Goal: Transaction & Acquisition: Purchase product/service

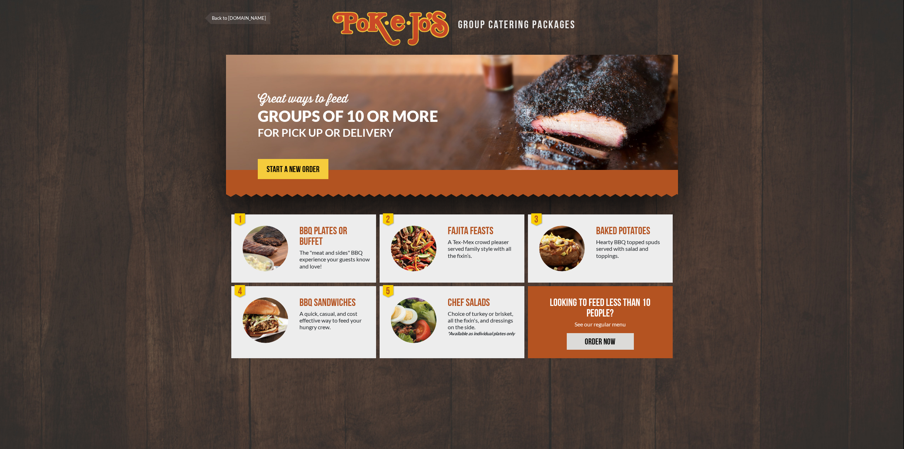
click at [316, 230] on div "BBQ PLATES OR BUFFET" at bounding box center [334, 236] width 71 height 21
click at [241, 221] on div "1" at bounding box center [240, 220] width 14 height 14
click at [315, 165] on link "START A NEW ORDER" at bounding box center [293, 169] width 71 height 20
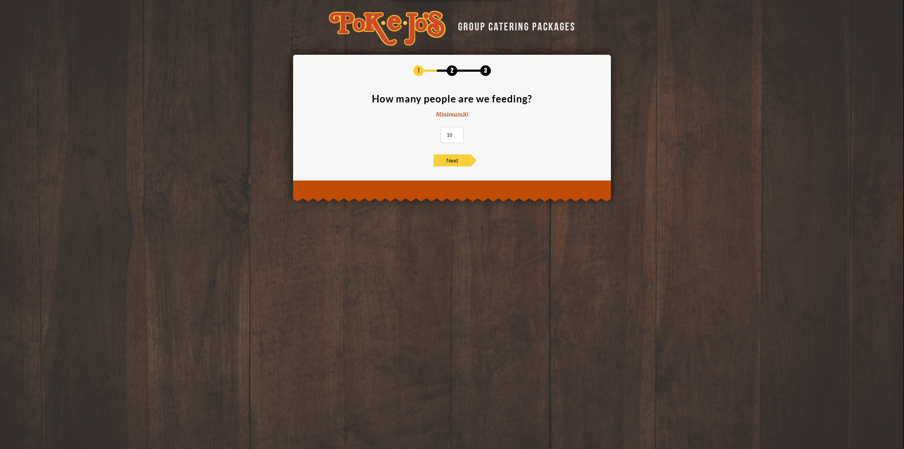
click at [452, 137] on input "10" at bounding box center [452, 135] width 23 height 16
click at [457, 159] on span "Next" at bounding box center [451, 160] width 37 height 12
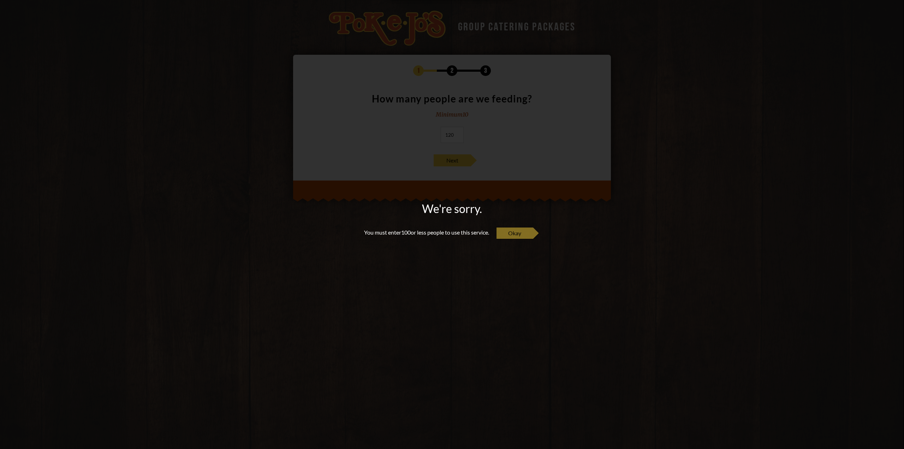
click at [527, 232] on span "Okay" at bounding box center [514, 233] width 37 height 12
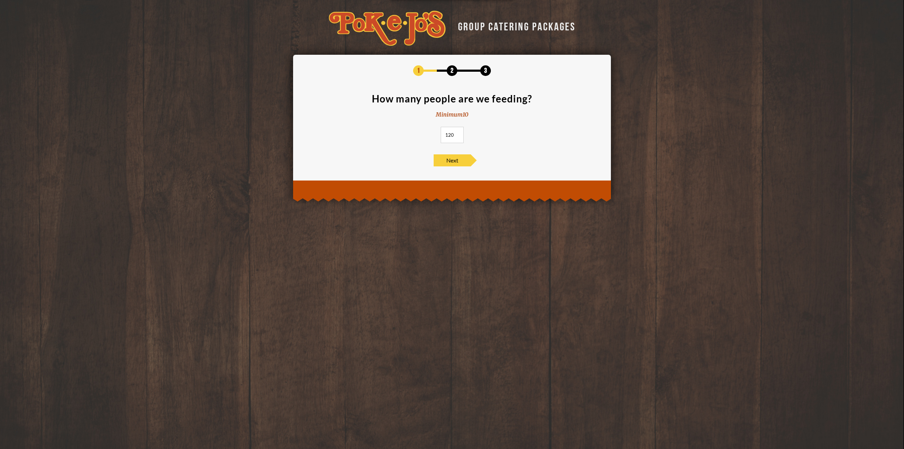
click at [454, 133] on input "120" at bounding box center [452, 135] width 23 height 16
type input "100"
click at [447, 161] on span "Next" at bounding box center [451, 160] width 37 height 12
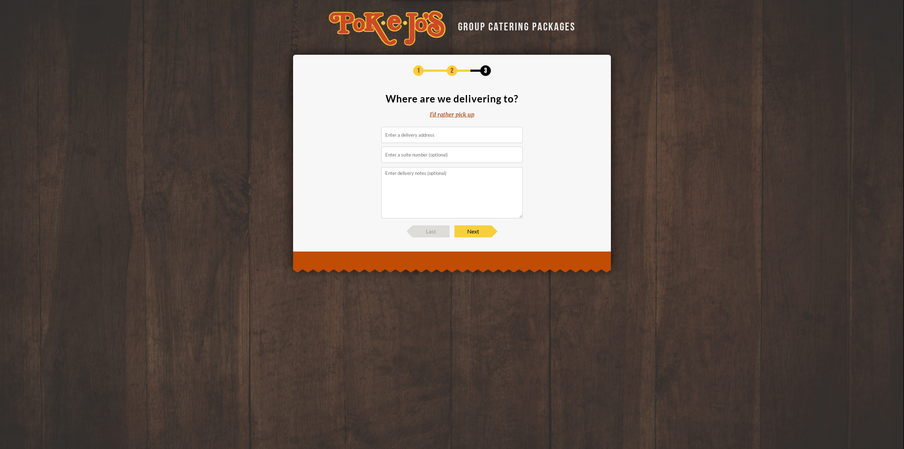
click at [460, 112] on div "I'd rather pick up" at bounding box center [452, 114] width 44 height 8
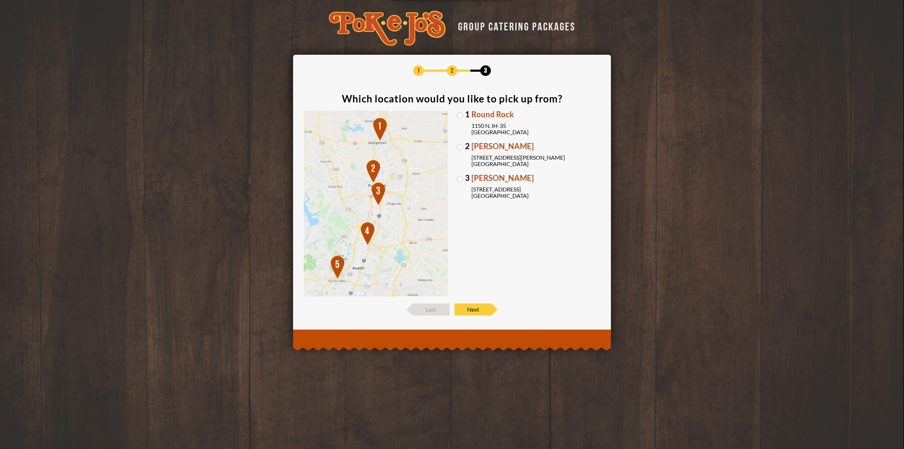
click at [376, 190] on img at bounding box center [376, 203] width 144 height 186
click at [461, 148] on label "2 Parmer Lane 2121 Parmer Lane Austin, TX 78727" at bounding box center [528, 154] width 144 height 25
click at [0, 0] on input "2 Parmer Lane 2121 Parmer Lane Austin, TX 78727" at bounding box center [0, 0] width 0 height 0
click at [472, 306] on span "Next" at bounding box center [472, 309] width 37 height 12
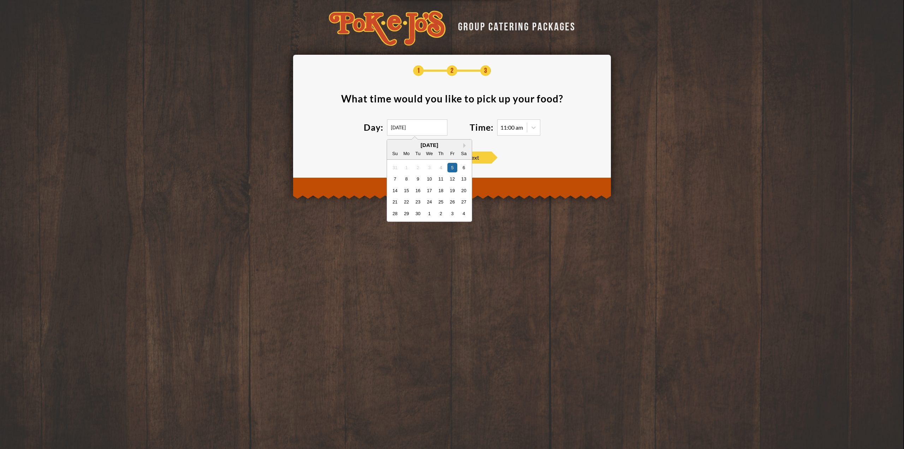
click at [407, 126] on input "09/05/2025" at bounding box center [417, 127] width 60 height 16
click at [463, 177] on div "13" at bounding box center [464, 179] width 10 height 10
click at [407, 127] on input "09/13/2025" at bounding box center [417, 127] width 60 height 16
click at [466, 190] on div "20" at bounding box center [464, 190] width 10 height 10
type input "09/20/2025"
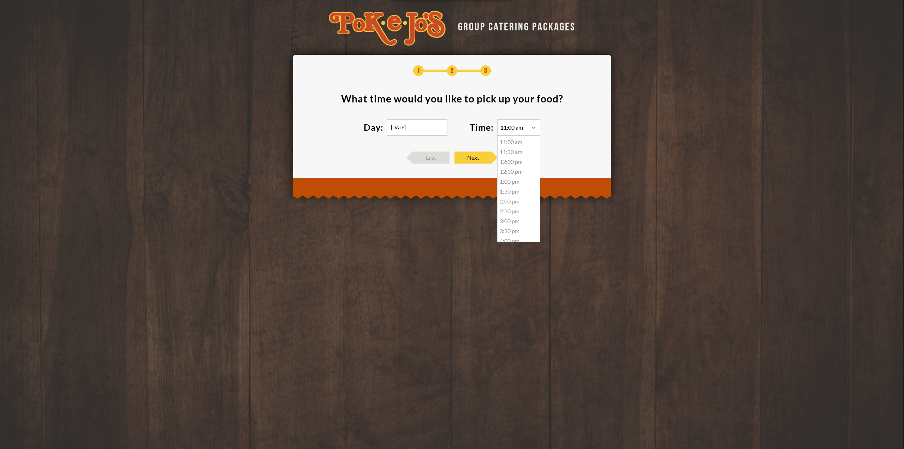
click at [531, 129] on icon at bounding box center [533, 127] width 7 height 7
click at [516, 178] on div "4:00 pm" at bounding box center [518, 176] width 42 height 10
click at [531, 127] on icon at bounding box center [533, 127] width 7 height 7
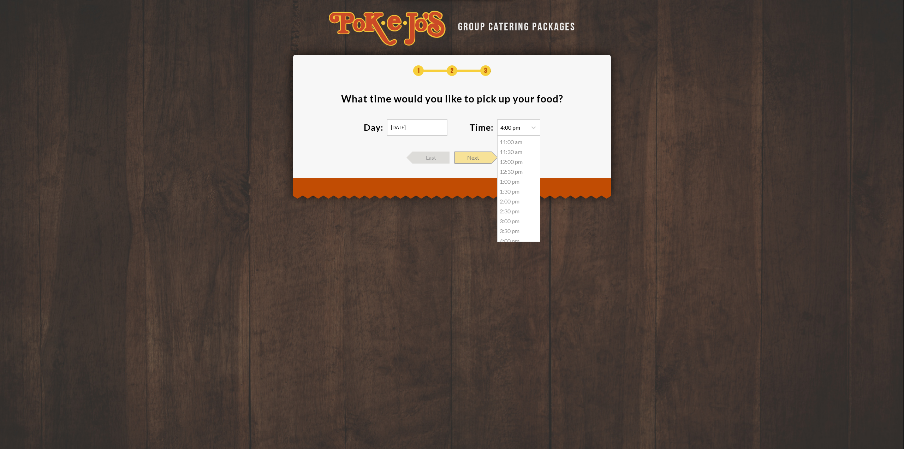
click at [482, 157] on span "Next" at bounding box center [472, 157] width 37 height 12
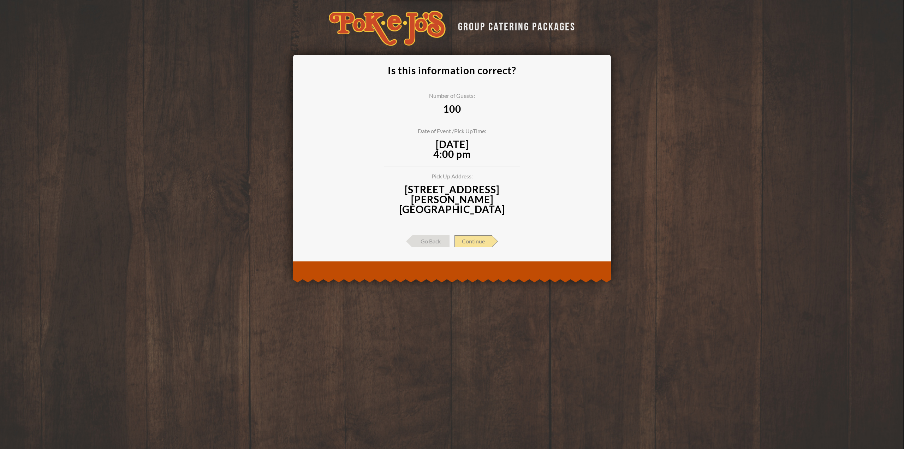
click at [470, 235] on span "Continue" at bounding box center [472, 241] width 37 height 12
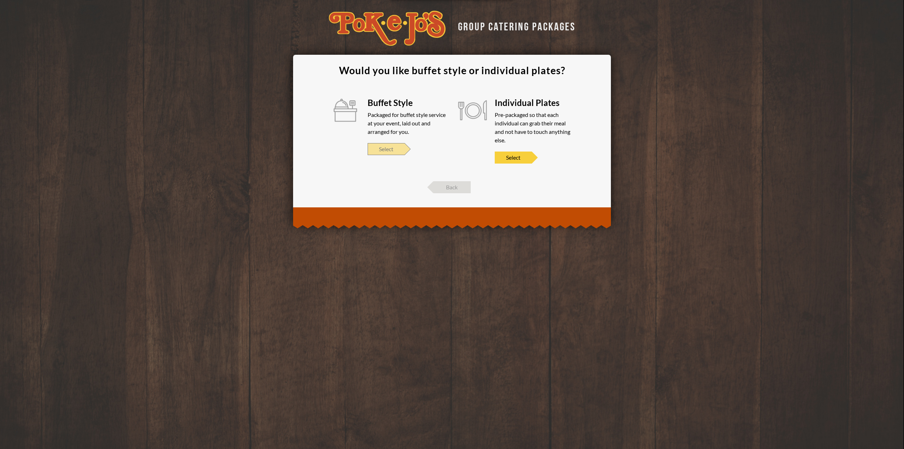
click at [394, 150] on span "Select" at bounding box center [385, 149] width 37 height 12
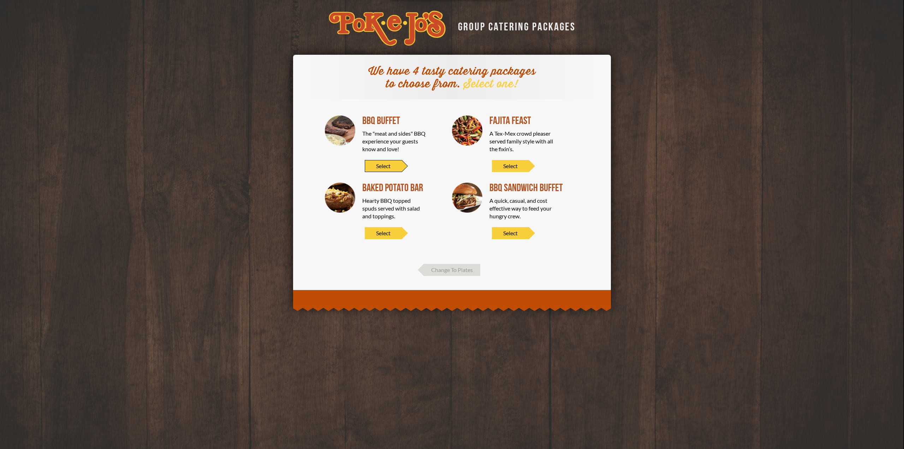
click at [388, 165] on span "Select" at bounding box center [383, 166] width 37 height 12
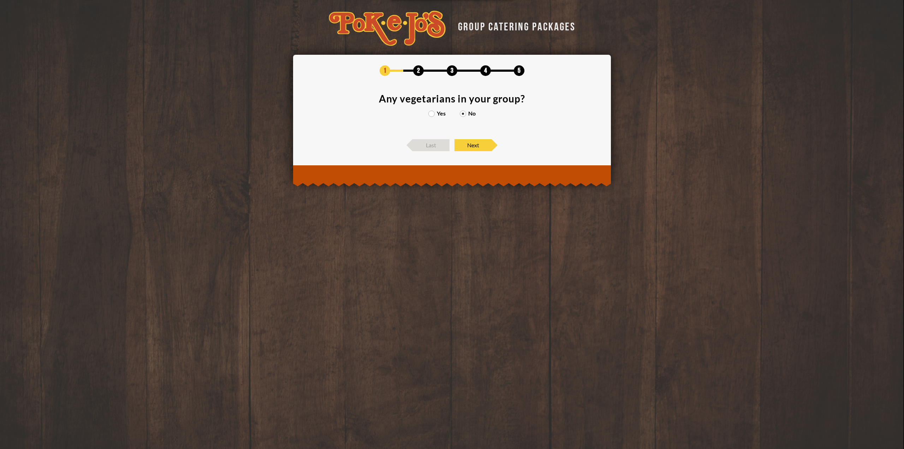
click at [431, 114] on label "Yes" at bounding box center [436, 113] width 17 height 6
click at [0, 0] on input "Yes" at bounding box center [0, 0] width 0 height 0
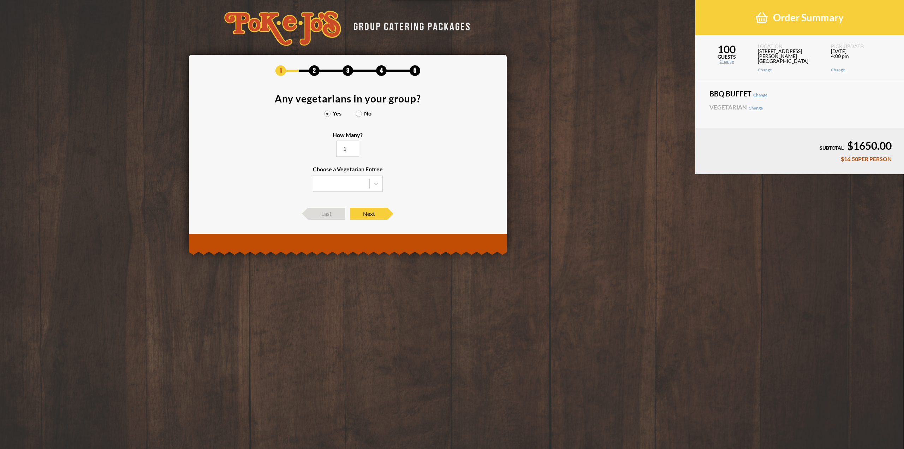
click at [359, 147] on input "1" at bounding box center [347, 148] width 23 height 16
click at [354, 147] on input "2" at bounding box center [347, 148] width 23 height 16
click at [354, 147] on input "3" at bounding box center [347, 148] width 23 height 16
type input "4"
click at [354, 147] on input "4" at bounding box center [347, 148] width 23 height 16
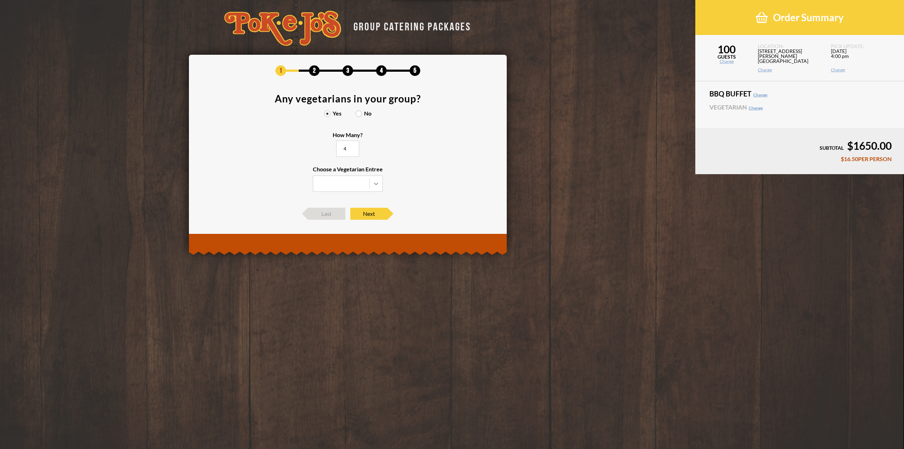
click at [375, 184] on icon at bounding box center [376, 183] width 4 height 2
click at [0, 0] on input "Choose a Vegetarian Entree" at bounding box center [0, 0] width 0 height 0
click at [339, 207] on div "Baked Potato" at bounding box center [347, 208] width 69 height 10
click at [0, 0] on input "Choose a Vegetarian Entree Veggie Skewers Baked Potato Entree Salad" at bounding box center [0, 0] width 0 height 0
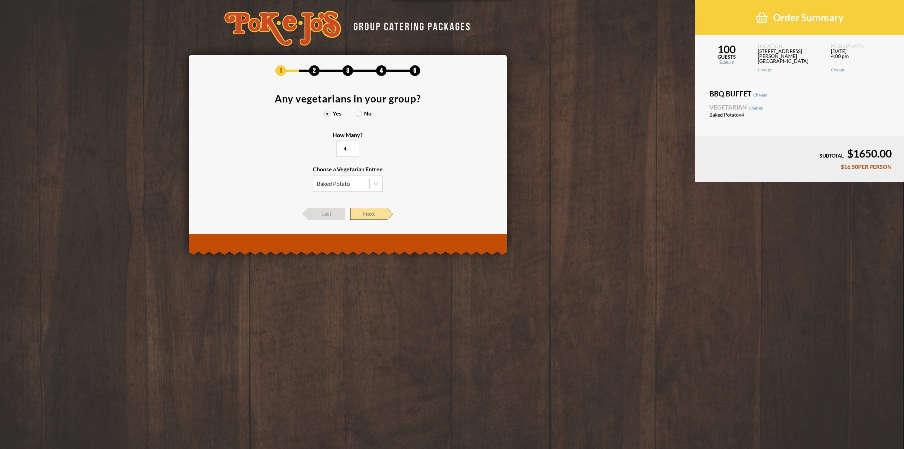
click at [364, 211] on span "Next" at bounding box center [368, 214] width 37 height 12
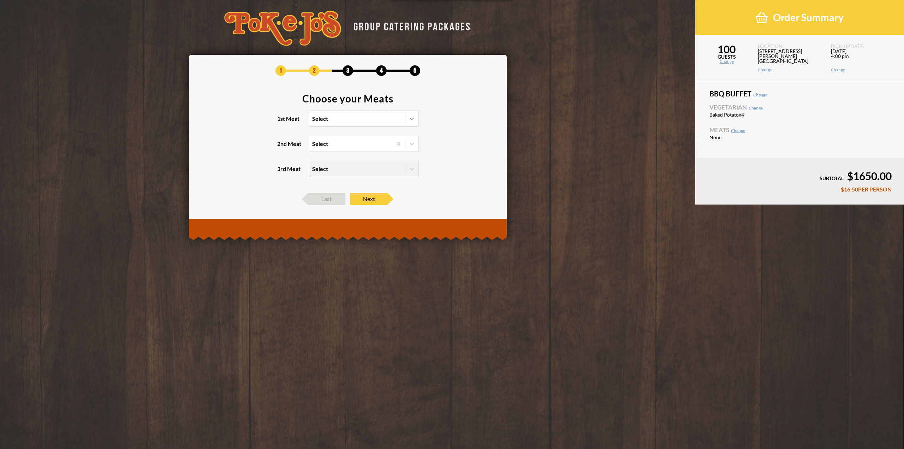
click at [411, 119] on icon at bounding box center [411, 119] width 4 height 2
click at [281, 122] on input "1st Meat Select" at bounding box center [281, 122] width 0 height 0
click at [336, 134] on div "Brisket" at bounding box center [363, 133] width 109 height 10
click at [281, 122] on input "1st Meat option Brisket focused, 1 of 6. 6 results available. Use Up and Down t…" at bounding box center [281, 122] width 0 height 0
click at [412, 144] on icon at bounding box center [411, 143] width 7 height 7
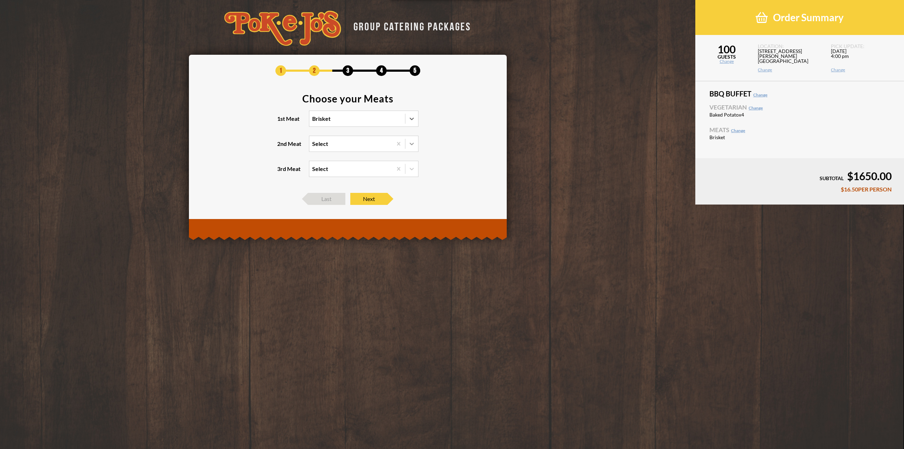
click at [281, 147] on input "2nd Meat Select" at bounding box center [281, 147] width 0 height 0
click at [323, 168] on div "Sausage" at bounding box center [363, 168] width 109 height 10
click at [281, 147] on input "2nd Meat option Sausage focused, 2 of 5. 5 results available. Use Up and Down t…" at bounding box center [281, 147] width 0 height 0
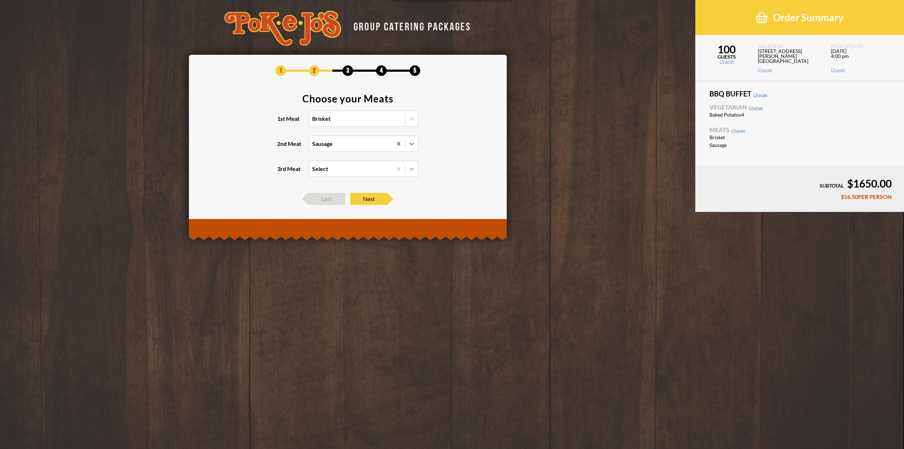
click at [411, 169] on icon at bounding box center [411, 168] width 7 height 7
click at [281, 172] on input "3rd Meat Select" at bounding box center [281, 172] width 0 height 0
click at [445, 170] on section "Choose your Meats 1st Meat Brisket 2nd Meat Sausage 3rd Meat Select" at bounding box center [347, 140] width 297 height 92
click at [412, 143] on icon at bounding box center [411, 144] width 4 height 2
click at [281, 147] on input "2nd Meat option Sausage, selected. option Pork Ribs focused, 1 of 5. 5 results …" at bounding box center [281, 147] width 0 height 0
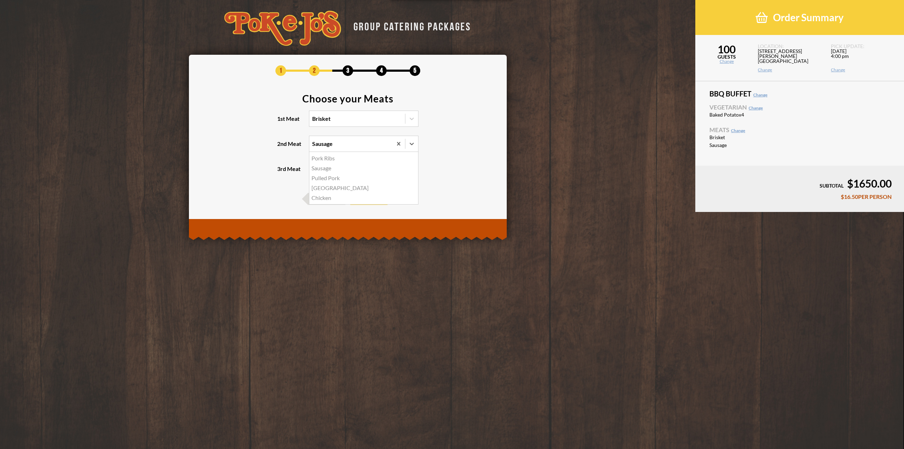
click at [324, 190] on div "Turkey" at bounding box center [363, 188] width 109 height 10
click at [281, 147] on input "2nd Meat option Sausage, selected. option Turkey focused, 4 of 5. 5 results ava…" at bounding box center [281, 147] width 0 height 0
click at [411, 169] on icon at bounding box center [411, 169] width 4 height 2
click at [281, 172] on input "3rd Meat option Pork Ribs focused, 1 of 4. 4 results available. Use Up and Down…" at bounding box center [281, 172] width 0 height 0
click at [414, 143] on icon at bounding box center [411, 143] width 7 height 7
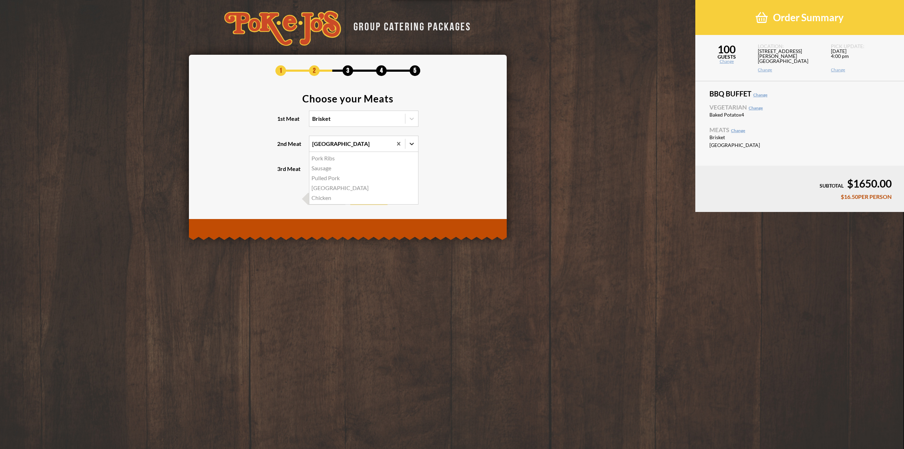
click at [281, 147] on input "2nd Meat option Turkey, selected. option Pork Ribs focused, 1 of 5. 5 results a…" at bounding box center [281, 147] width 0 height 0
click at [328, 169] on div "Sausage" at bounding box center [363, 168] width 109 height 10
click at [281, 147] on input "2nd Meat option Turkey, selected. option Sausage focused, 2 of 5. 5 results ava…" at bounding box center [281, 147] width 0 height 0
click at [411, 168] on icon at bounding box center [411, 169] width 4 height 2
click at [281, 172] on input "3rd Meat Select" at bounding box center [281, 172] width 0 height 0
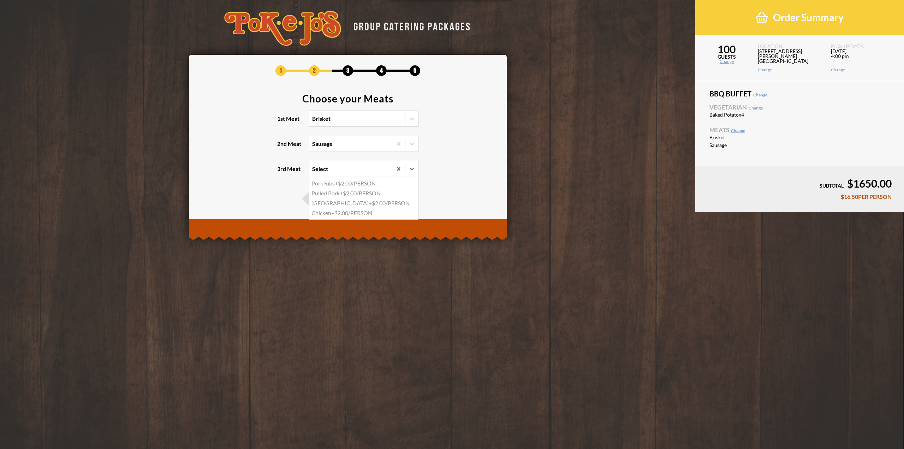
click at [358, 203] on div "Turkey +$2.00/PERSON" at bounding box center [363, 203] width 109 height 10
click at [281, 172] on input "3rd Meat option Turkey focused, 3 of 4. 4 results available. Use Up and Down to…" at bounding box center [281, 172] width 0 height 0
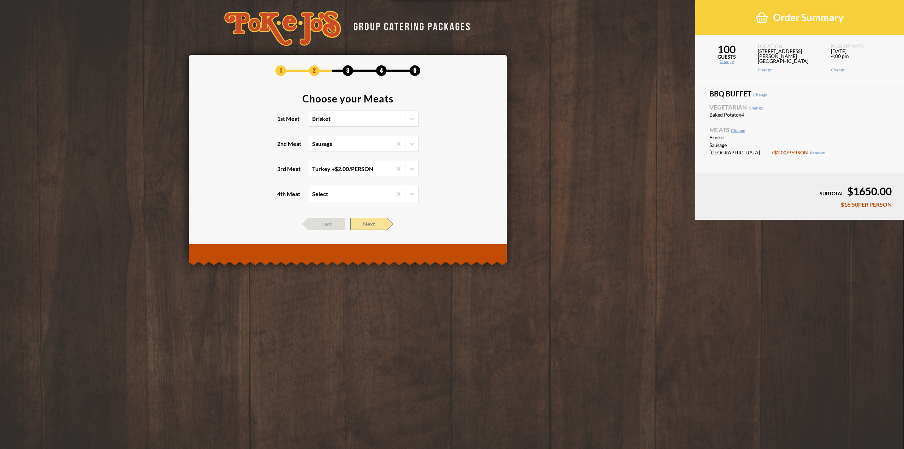
click at [371, 227] on span "Next" at bounding box center [368, 224] width 37 height 12
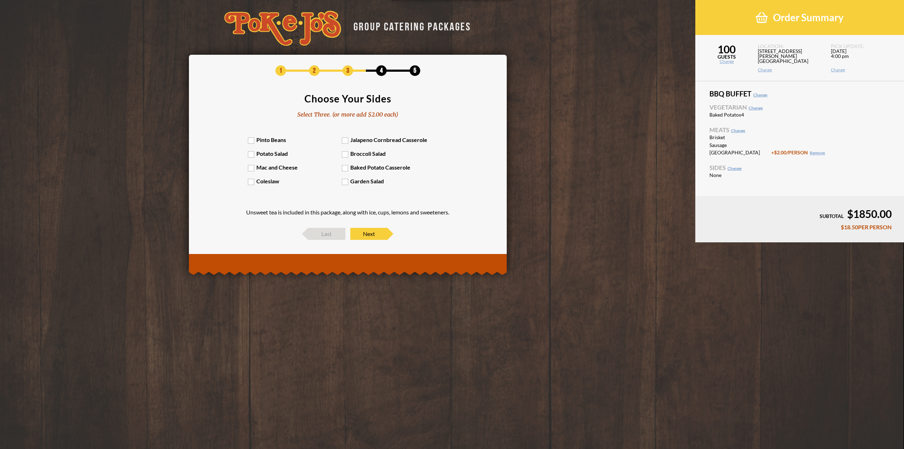
click at [249, 154] on label "Potato Salad" at bounding box center [295, 153] width 94 height 7
click at [0, 0] on input "Potato Salad" at bounding box center [0, 0] width 0 height 0
click at [251, 168] on label "Mac and Cheese" at bounding box center [295, 167] width 94 height 7
click at [0, 0] on input "Mac and Cheese" at bounding box center [0, 0] width 0 height 0
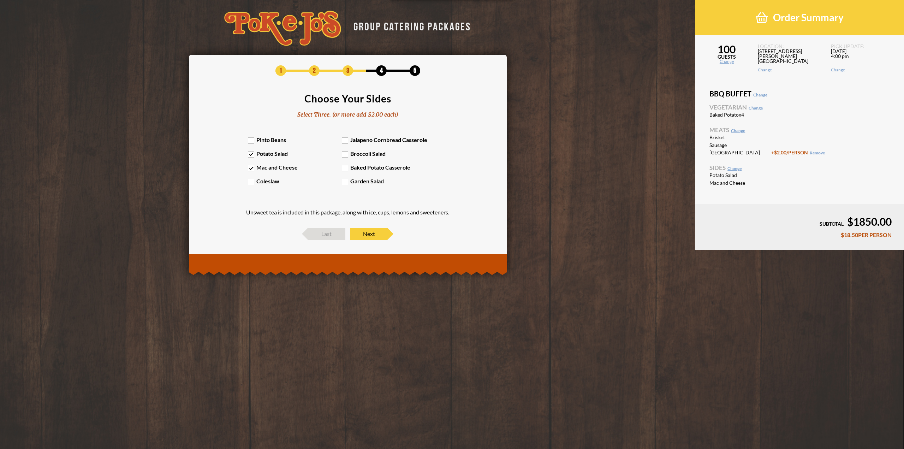
click at [345, 139] on label "Jalapeno Cornbread Casserole" at bounding box center [389, 139] width 94 height 7
click at [0, 0] on input "Jalapeno Cornbread Casserole" at bounding box center [0, 0] width 0 height 0
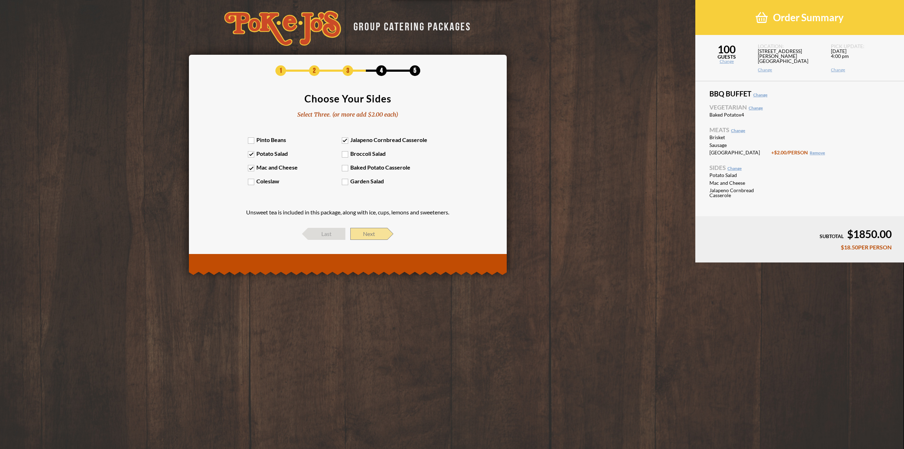
click at [373, 229] on span "Next" at bounding box center [368, 234] width 37 height 12
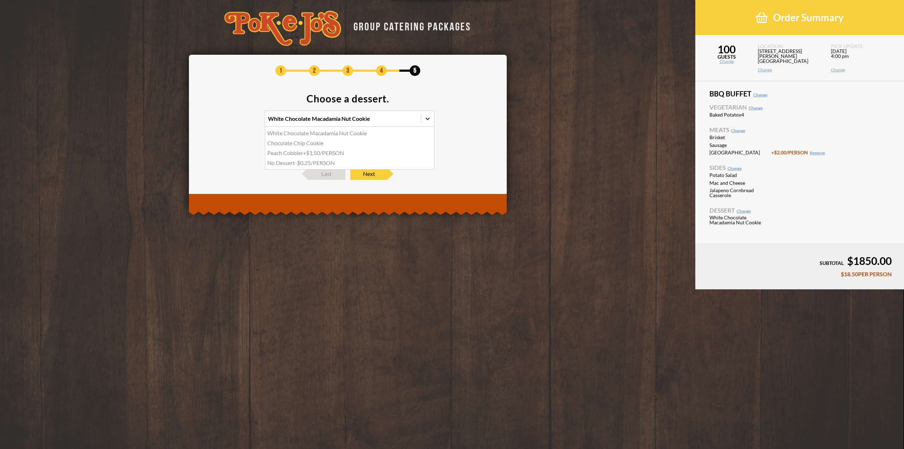
click at [428, 118] on icon at bounding box center [427, 118] width 7 height 7
click at [237, 122] on input "option White Chocolate Macadamia Nut Cookie focused, 1 of 4. 4 results availabl…" at bounding box center [237, 122] width 0 height 0
click at [397, 132] on div "White Chocolate Macadamia Nut Cookie" at bounding box center [349, 133] width 169 height 10
click at [237, 122] on input "option White Chocolate Macadamia Nut Cookie focused, 1 of 4. 4 results availabl…" at bounding box center [237, 122] width 0 height 0
click at [426, 144] on icon at bounding box center [427, 144] width 4 height 2
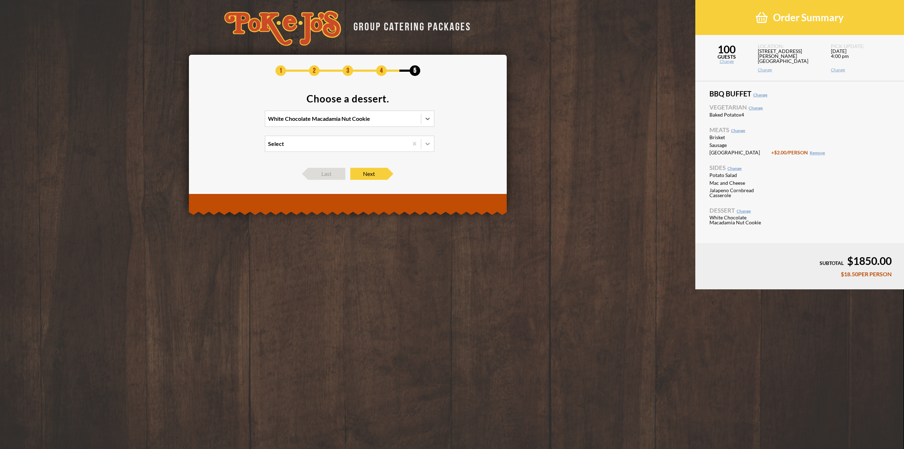
click at [237, 147] on input "Select" at bounding box center [237, 147] width 0 height 0
click at [443, 145] on section "Choose a dessert. White Chocolate Macadamia Nut Cookie option Chocolate Chip Co…" at bounding box center [347, 127] width 297 height 67
click at [366, 173] on span "Next" at bounding box center [368, 174] width 37 height 12
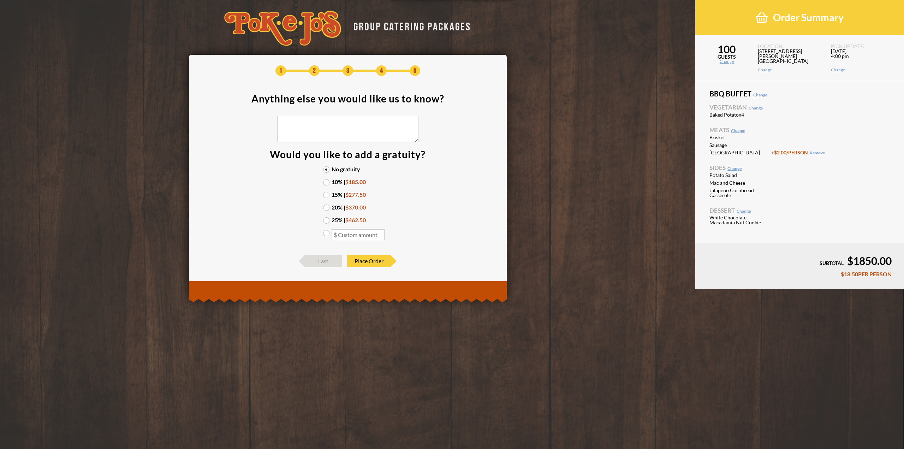
click at [327, 195] on label "15% | $277.50" at bounding box center [347, 195] width 49 height 6
click at [0, 0] on input "15% | $277.50" at bounding box center [0, 0] width 0 height 0
click at [325, 209] on label "20% | $370.00" at bounding box center [347, 207] width 49 height 6
click at [0, 0] on input "20% | $370.00" at bounding box center [0, 0] width 0 height 0
click at [428, 207] on section "Anything else you would like us to know? Would you like to add a gratuity? No g…" at bounding box center [347, 171] width 297 height 154
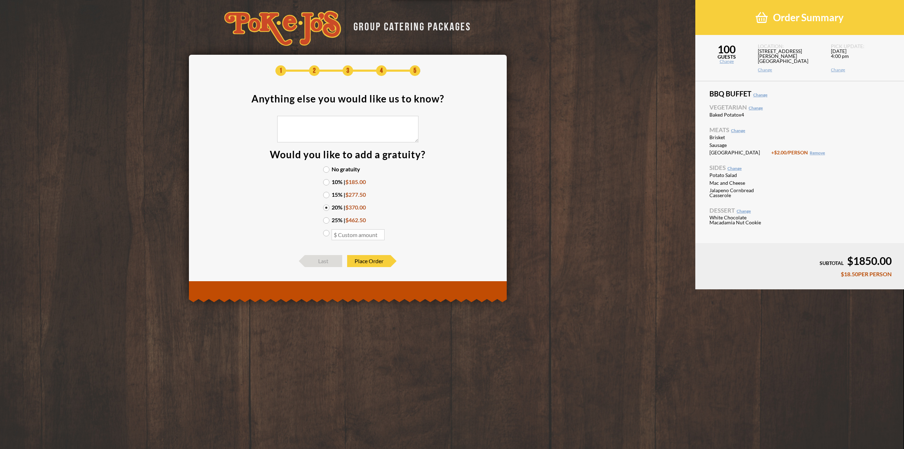
click at [405, 198] on section "Anything else you would like us to know? Would you like to add a gratuity? No g…" at bounding box center [347, 171] width 297 height 154
